Goal: Information Seeking & Learning: Learn about a topic

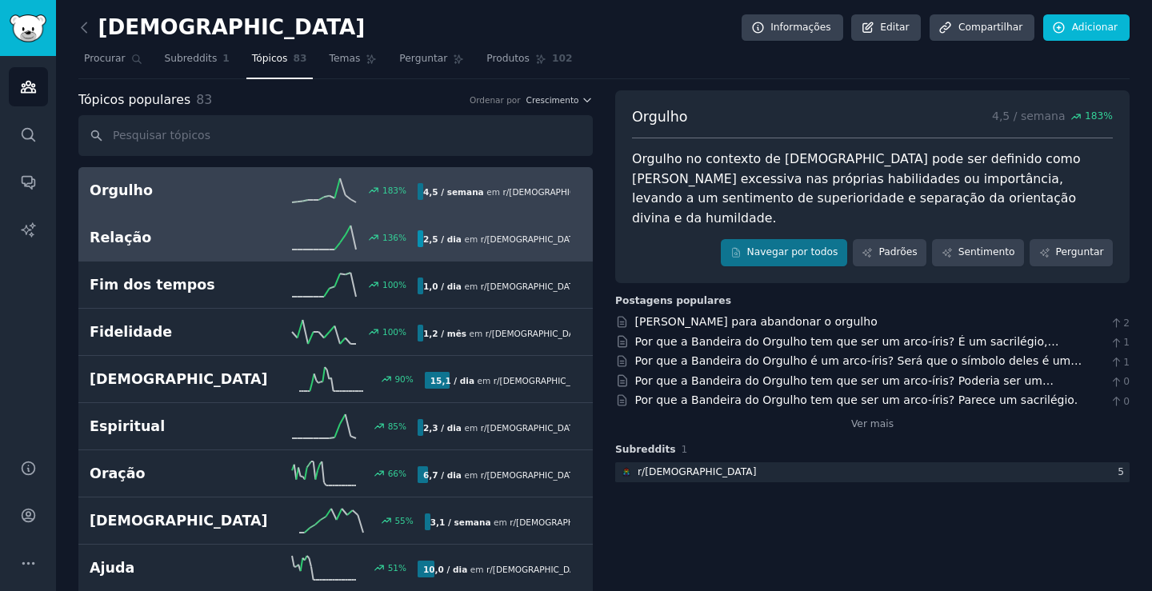
click at [196, 234] on h2 "Relação" at bounding box center [172, 238] width 164 height 20
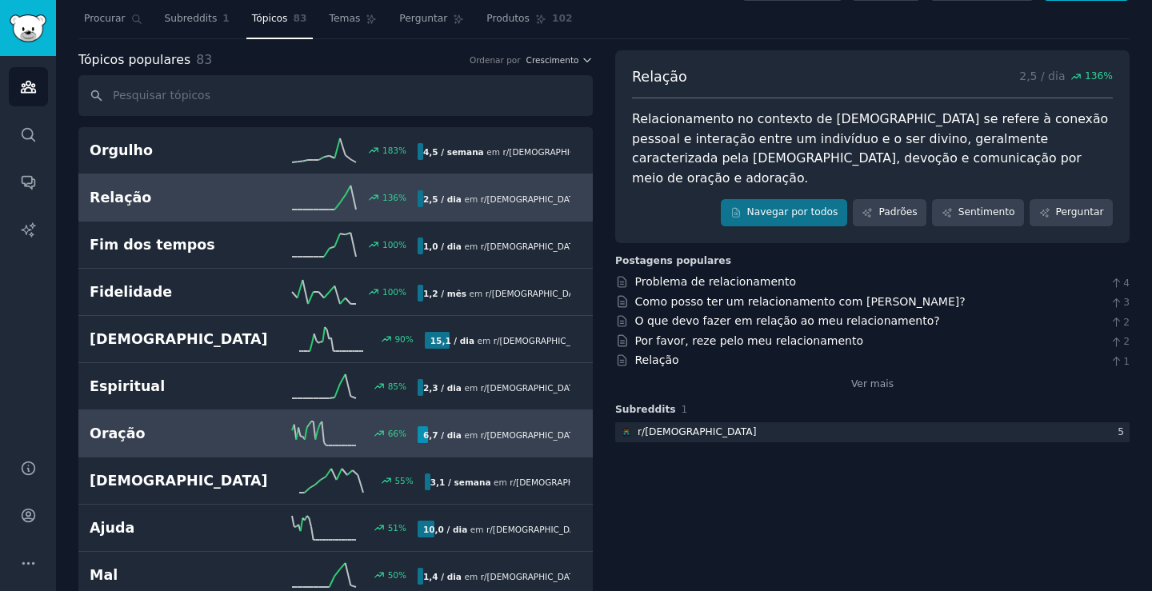
scroll to position [80, 0]
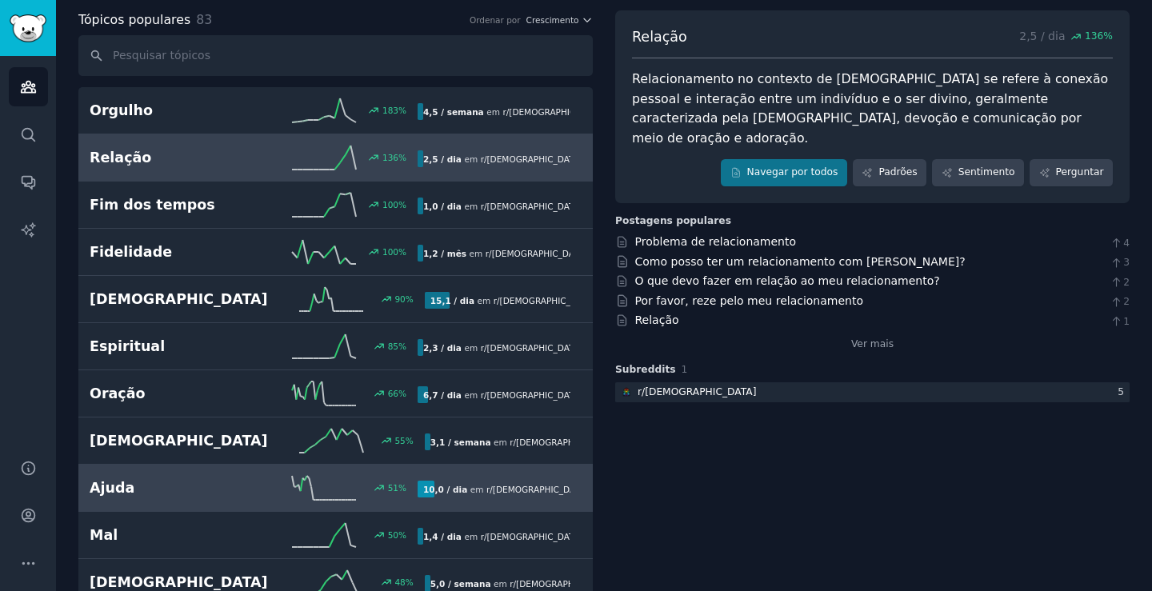
click at [209, 490] on h2 "Ajuda" at bounding box center [172, 489] width 164 height 20
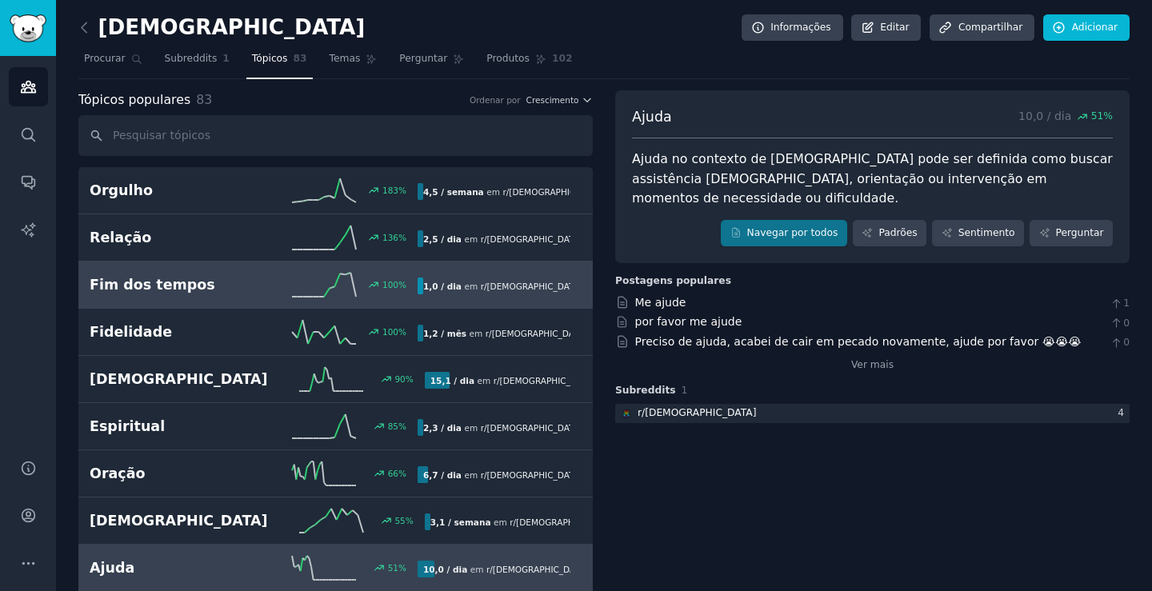
click at [214, 295] on h2 "Fim dos tempos" at bounding box center [172, 285] width 164 height 20
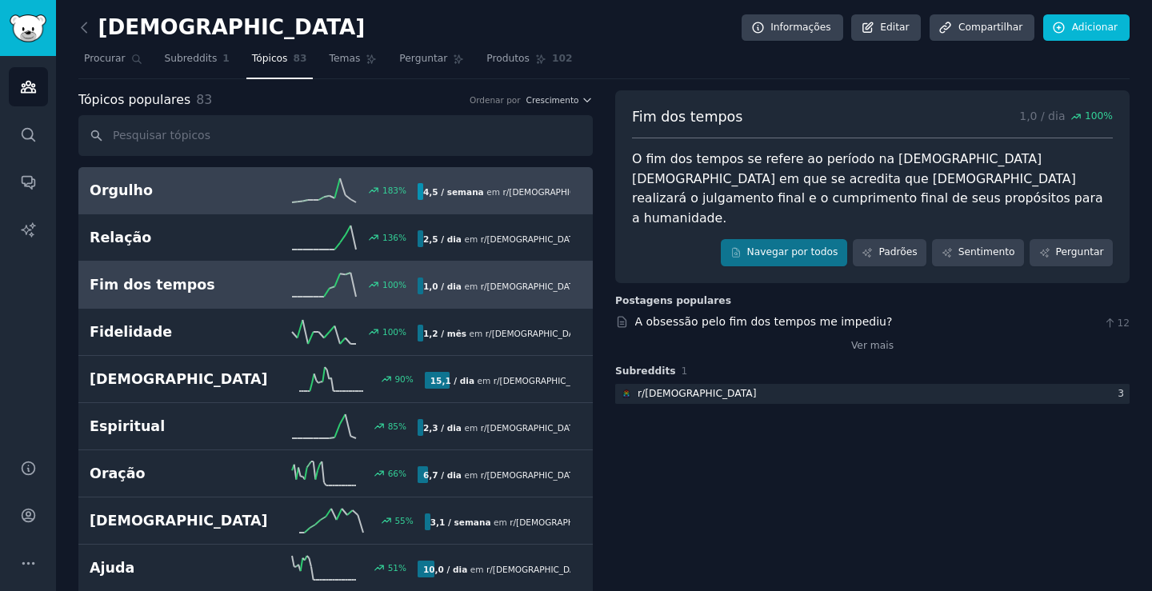
click at [222, 201] on div "Orgulho 183 % 4,5 / semana em r/ [DEMOGRAPHIC_DATA]" at bounding box center [336, 190] width 492 height 24
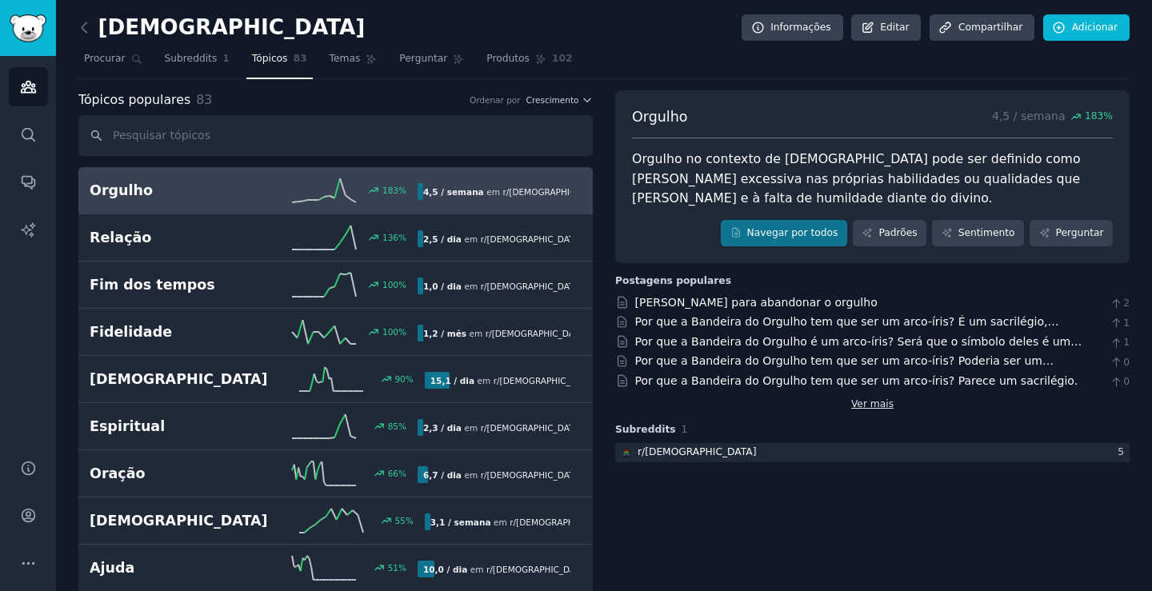
click at [875, 405] on font "Ver mais" at bounding box center [872, 404] width 42 height 11
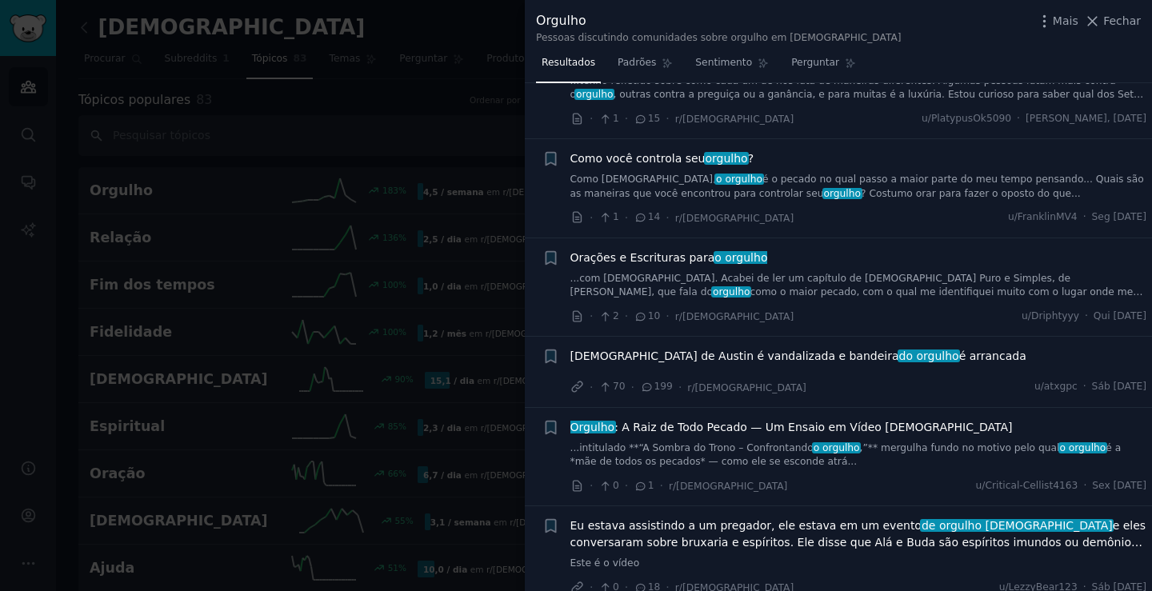
scroll to position [400, 0]
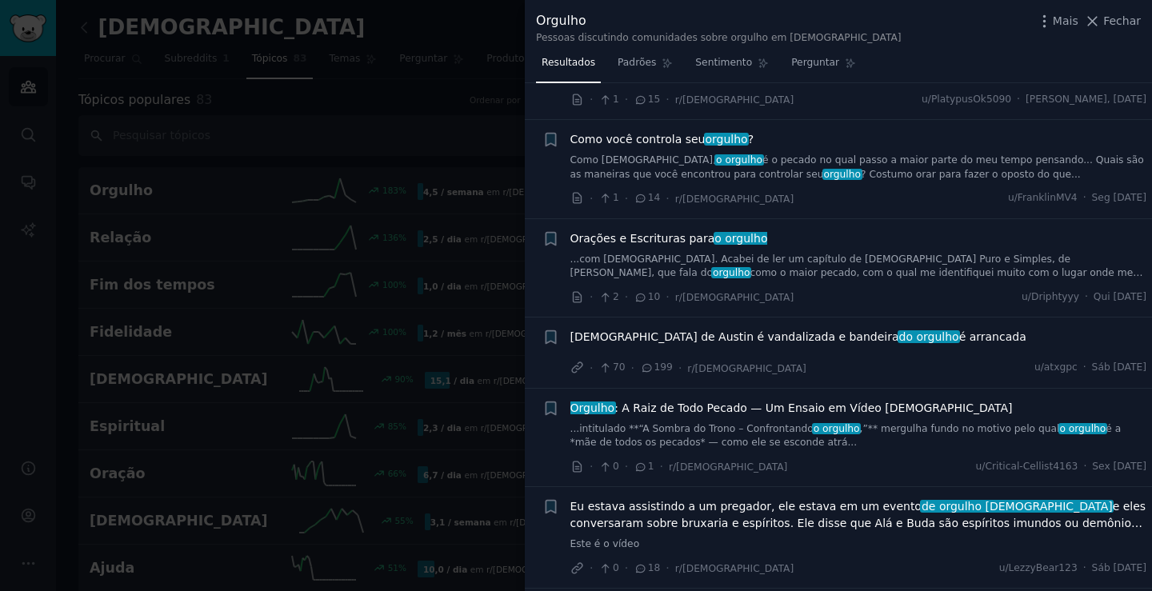
click at [960, 331] on font "é arrancada" at bounding box center [993, 337] width 67 height 13
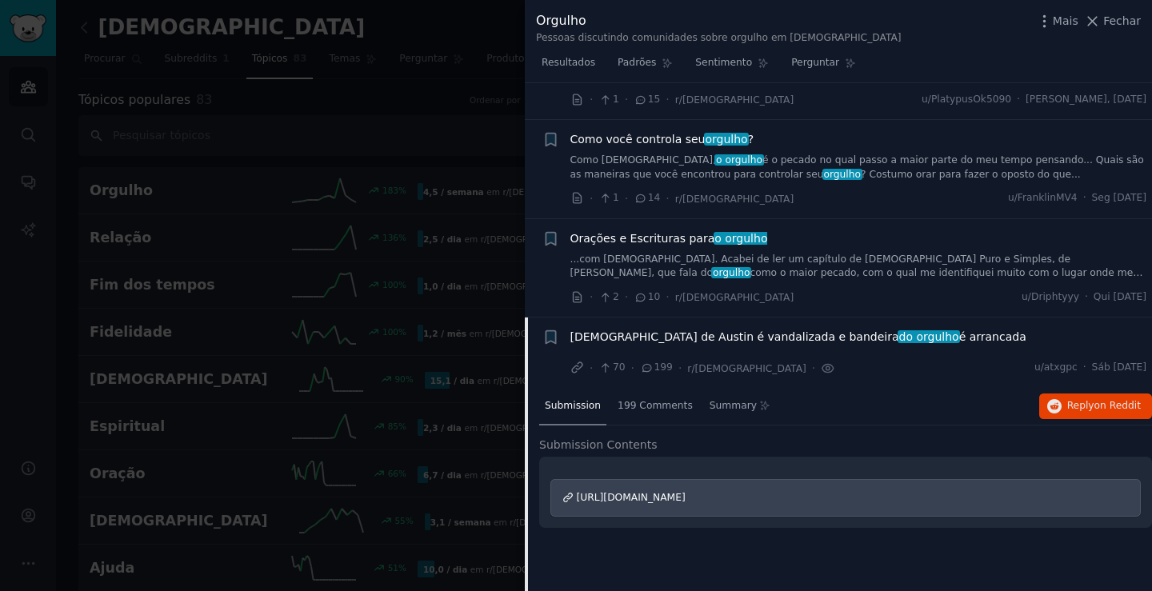
scroll to position [621, 0]
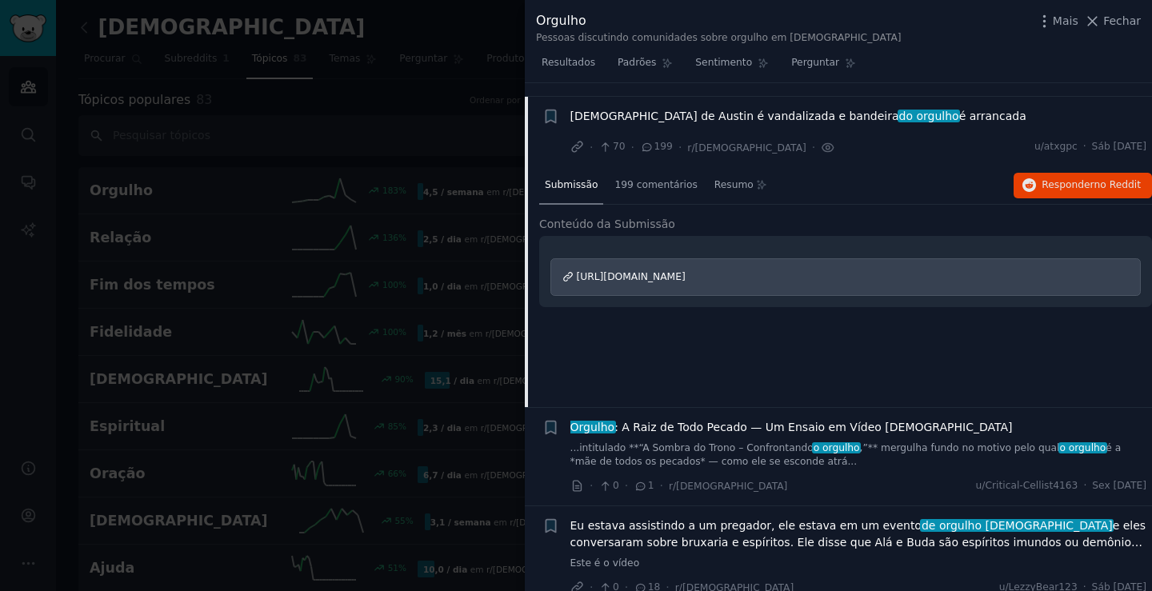
click at [686, 271] on font "[URL][DOMAIN_NAME]" at bounding box center [631, 276] width 109 height 11
click at [500, 62] on div at bounding box center [576, 295] width 1152 height 591
click at [476, 32] on div at bounding box center [576, 295] width 1152 height 591
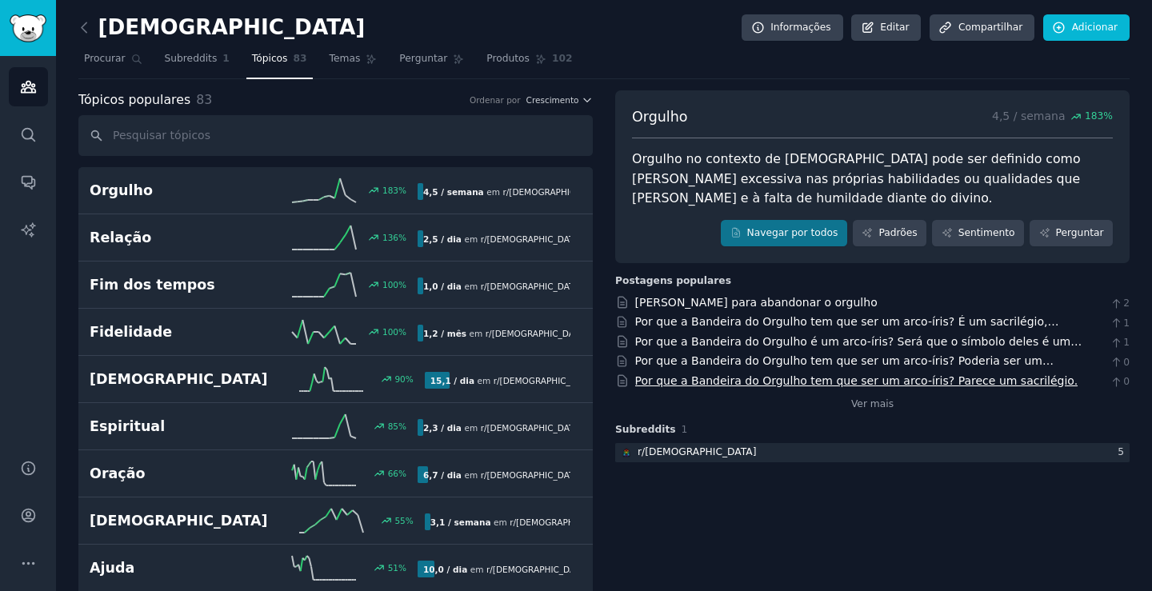
click at [1128, 15] on div at bounding box center [576, 295] width 1152 height 591
